Goal: Task Accomplishment & Management: Complete application form

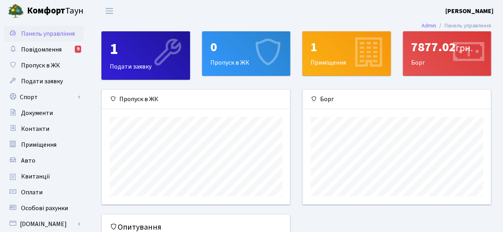
scroll to position [114, 188]
click at [239, 48] on div "0" at bounding box center [246, 47] width 72 height 15
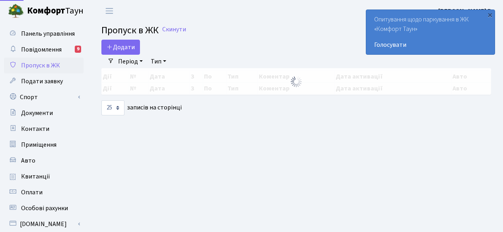
select select "25"
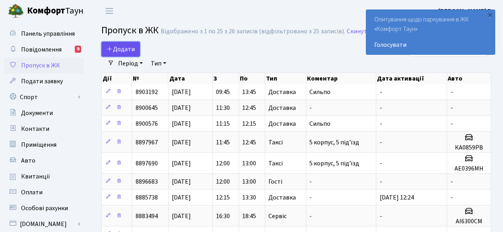
click at [123, 49] on span "Додати" at bounding box center [120, 49] width 28 height 9
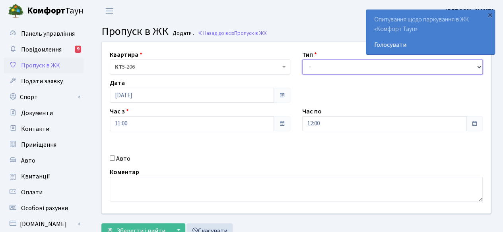
click at [348, 62] on select "- Доставка Таксі Гості Сервіс" at bounding box center [392, 67] width 180 height 15
select select "1"
click at [302, 60] on select "- Доставка Таксі Гості Сервіс" at bounding box center [392, 67] width 180 height 15
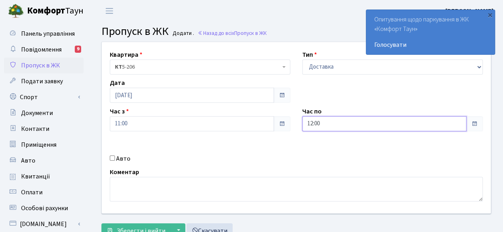
click at [454, 120] on input "12:00" at bounding box center [384, 123] width 164 height 15
click at [324, 31] on icon at bounding box center [323, 33] width 21 height 21
type input "13:00"
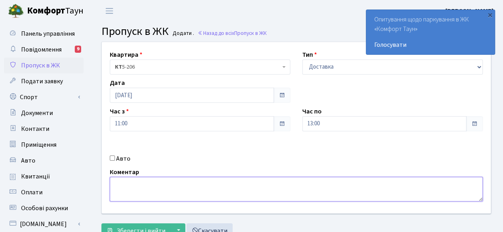
click at [216, 191] on textarea at bounding box center [296, 189] width 373 height 25
type textarea "C"
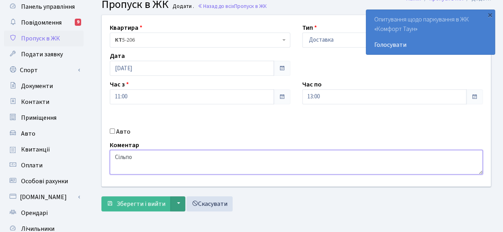
scroll to position [40, 0]
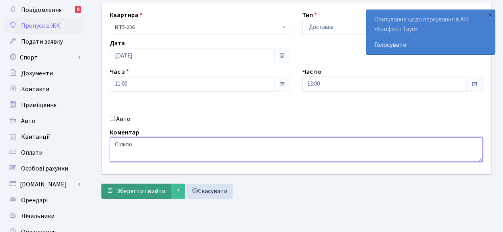
type textarea "Сільпо"
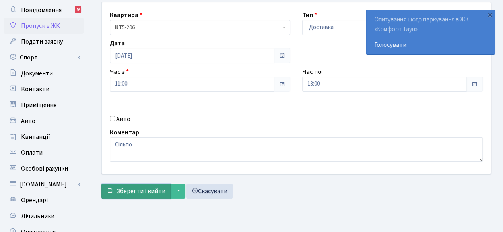
click at [137, 191] on span "Зберегти і вийти" at bounding box center [140, 191] width 49 height 9
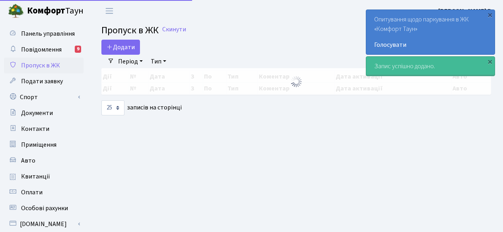
select select "25"
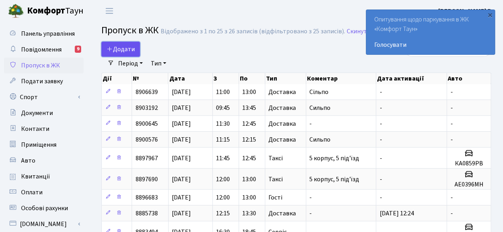
click at [121, 47] on span "Додати" at bounding box center [120, 49] width 28 height 9
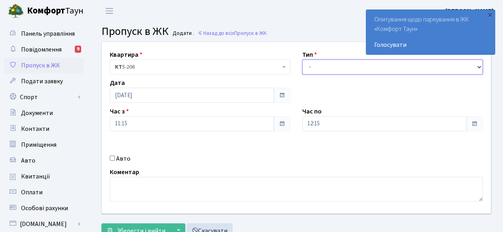
click at [340, 66] on select "- Доставка Таксі Гості Сервіс" at bounding box center [392, 67] width 180 height 15
select select "1"
click at [302, 60] on select "- Доставка Таксі Гості Сервіс" at bounding box center [392, 67] width 180 height 15
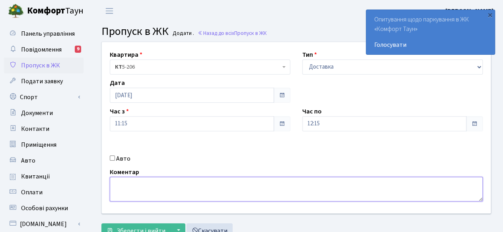
click at [143, 184] on textarea at bounding box center [296, 189] width 373 height 25
type textarea "f"
type textarea "Аптека"
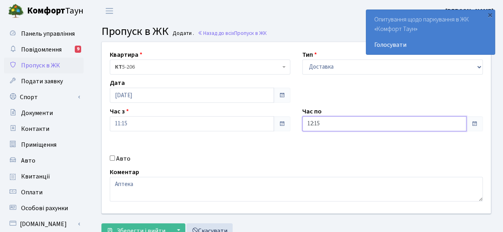
click at [461, 121] on input "12:15" at bounding box center [384, 123] width 164 height 15
click at [325, 34] on icon at bounding box center [323, 33] width 21 height 21
type input "13:15"
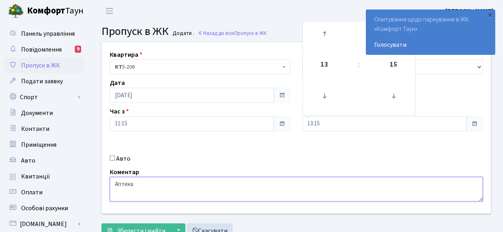
click at [348, 188] on textarea "Аптека" at bounding box center [296, 189] width 373 height 25
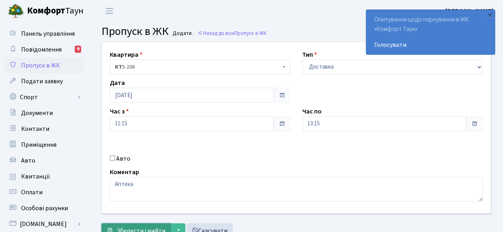
click at [135, 224] on button "Зберегти і вийти" at bounding box center [135, 231] width 69 height 15
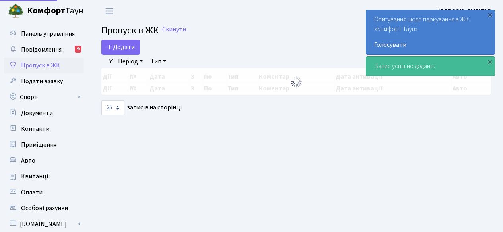
select select "25"
